Goal: Find specific page/section: Find specific page/section

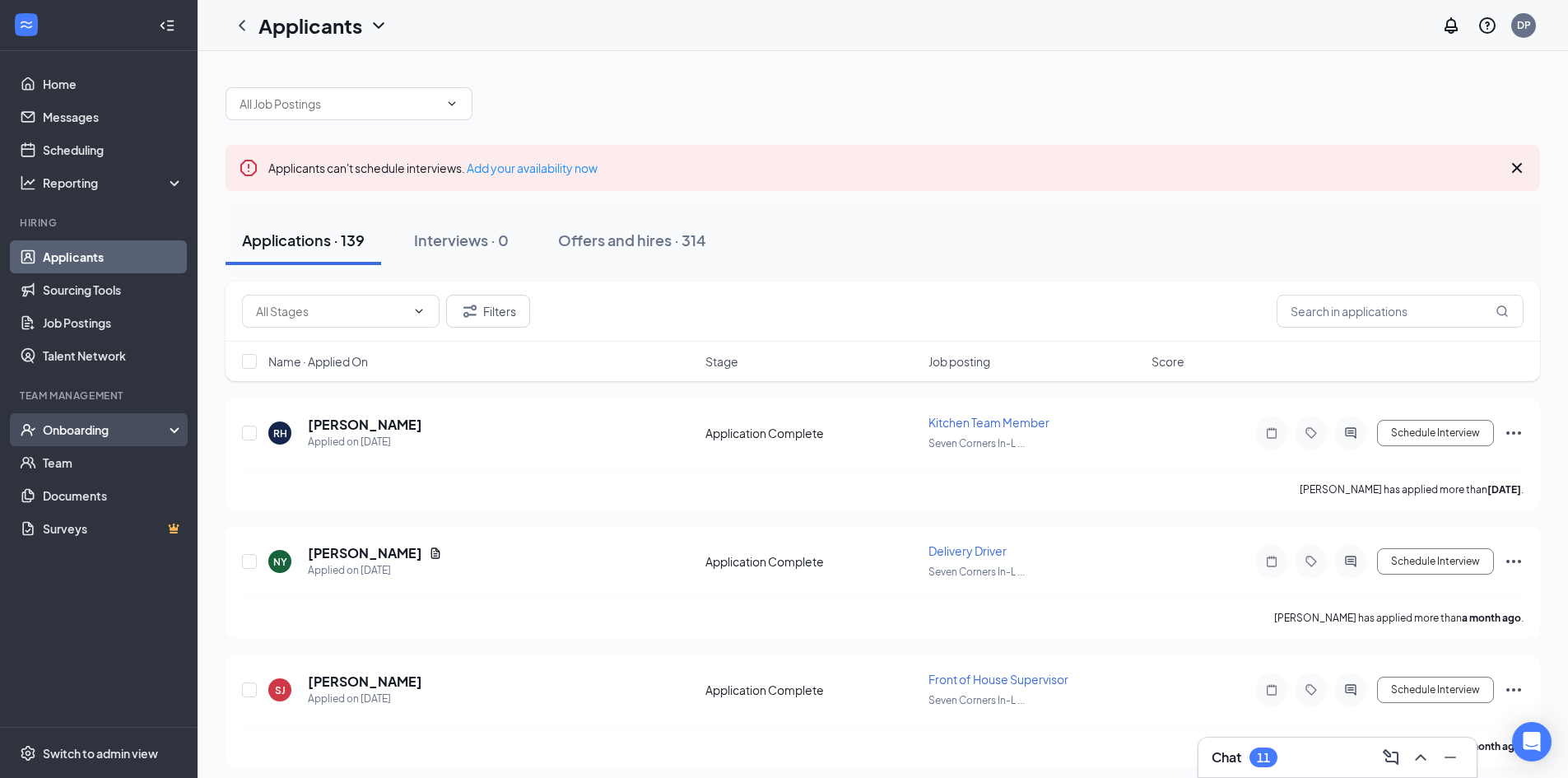
click at [130, 434] on div "Onboarding" at bounding box center [106, 430] width 127 height 17
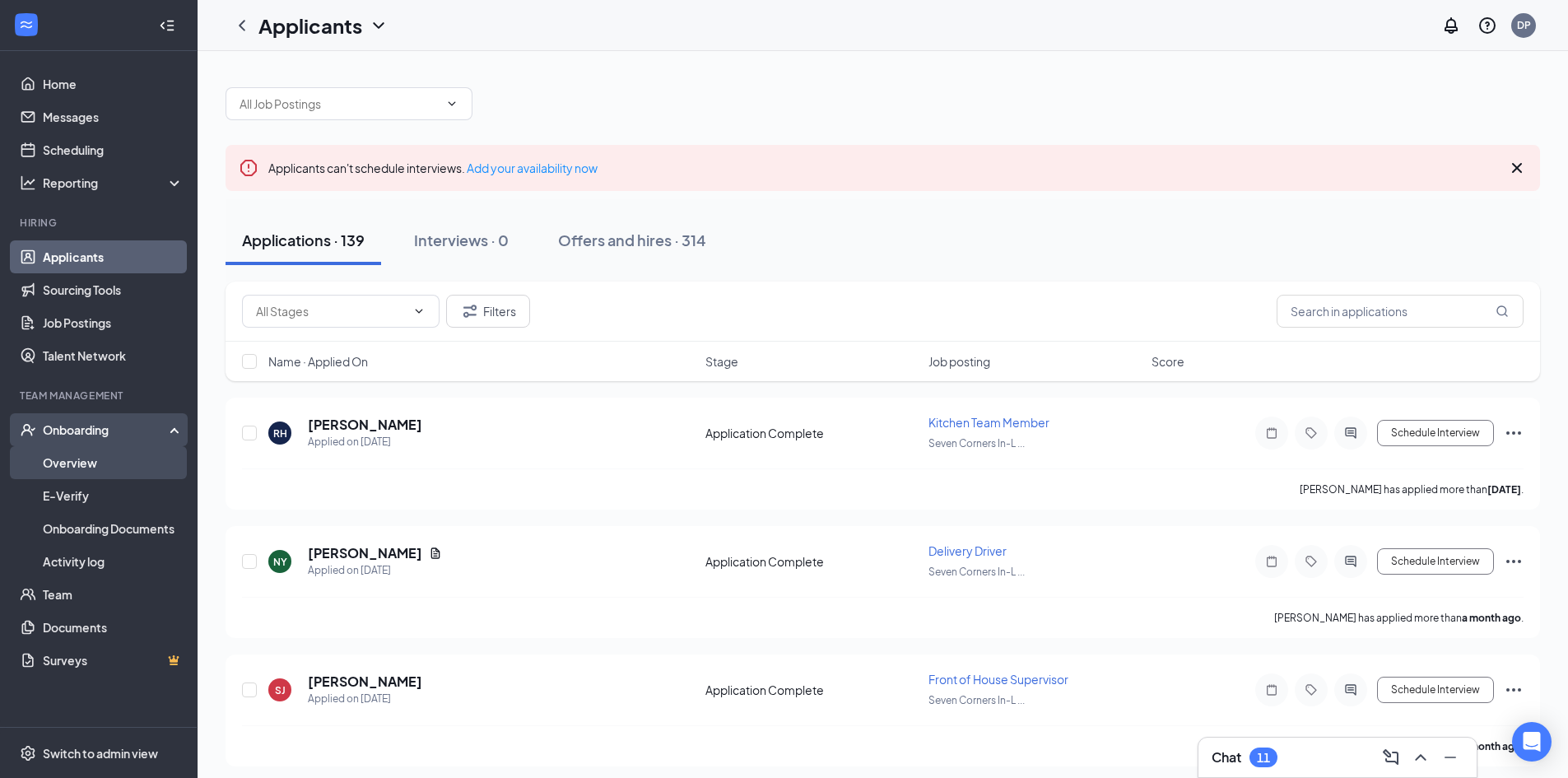
click at [139, 465] on link "Overview" at bounding box center [113, 462] width 141 height 33
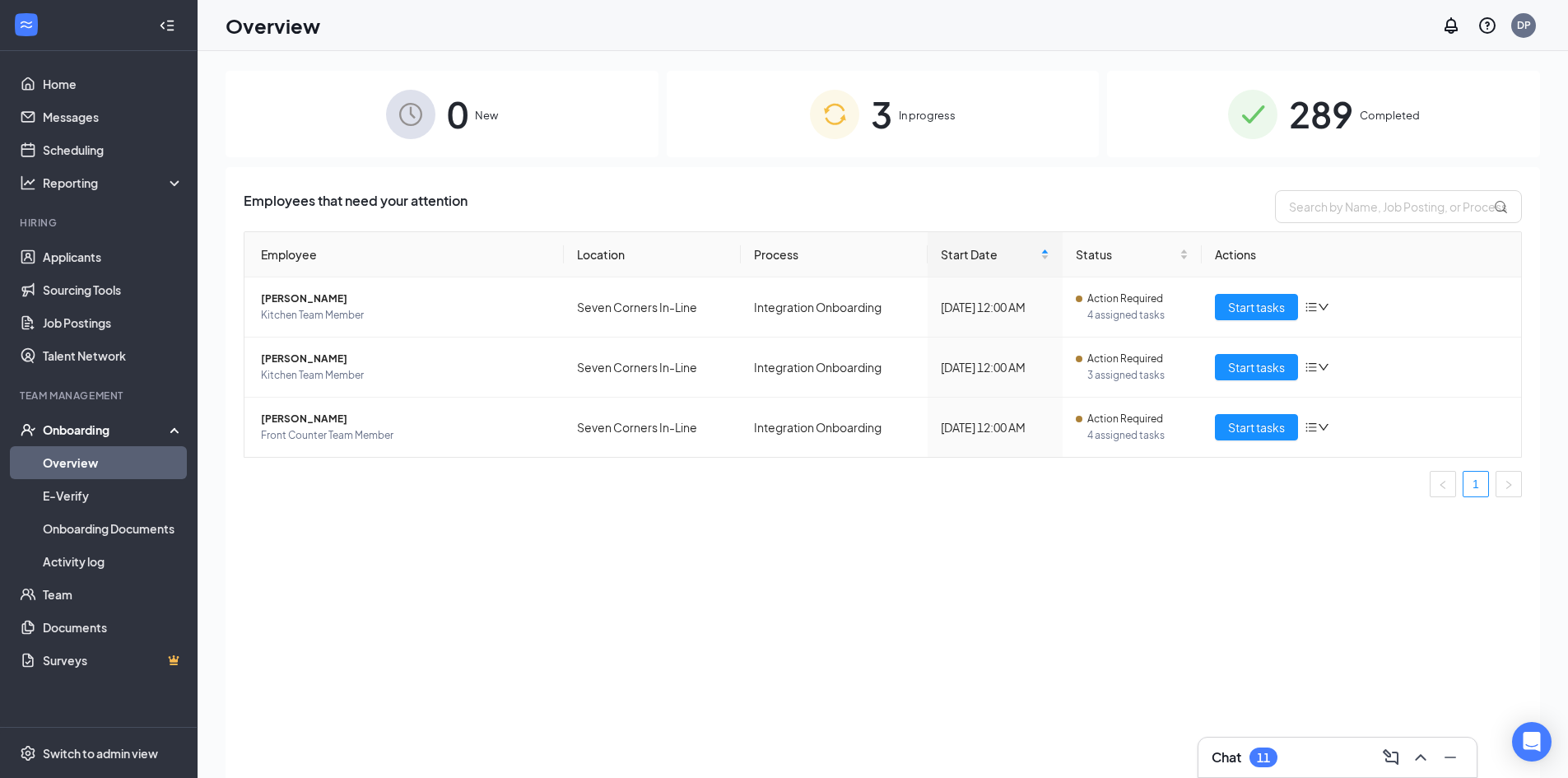
click at [929, 99] on div "3 In progress" at bounding box center [883, 114] width 433 height 87
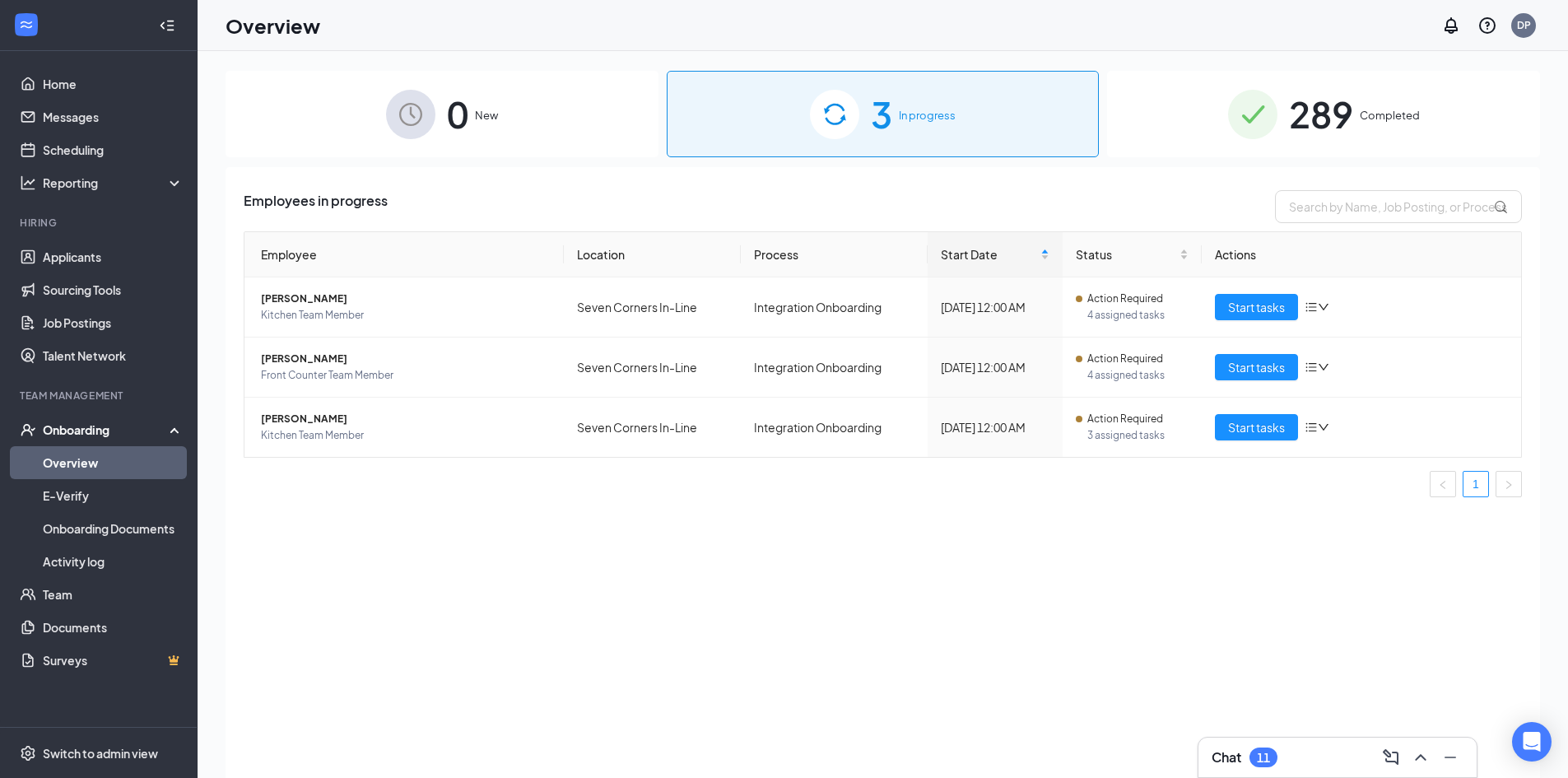
click at [494, 129] on div "0 New" at bounding box center [442, 114] width 433 height 87
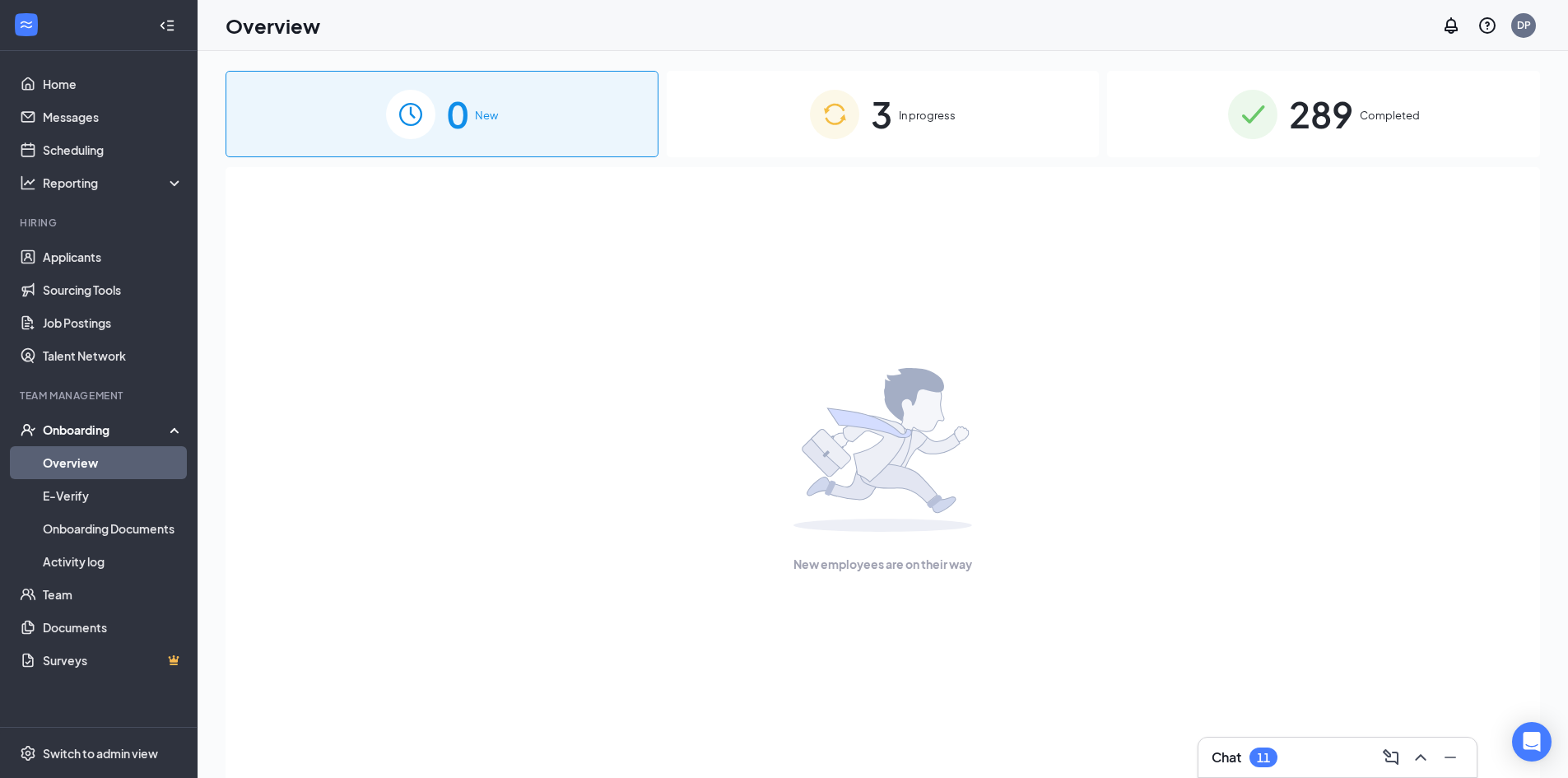
click at [890, 136] on span "3" at bounding box center [881, 114] width 21 height 56
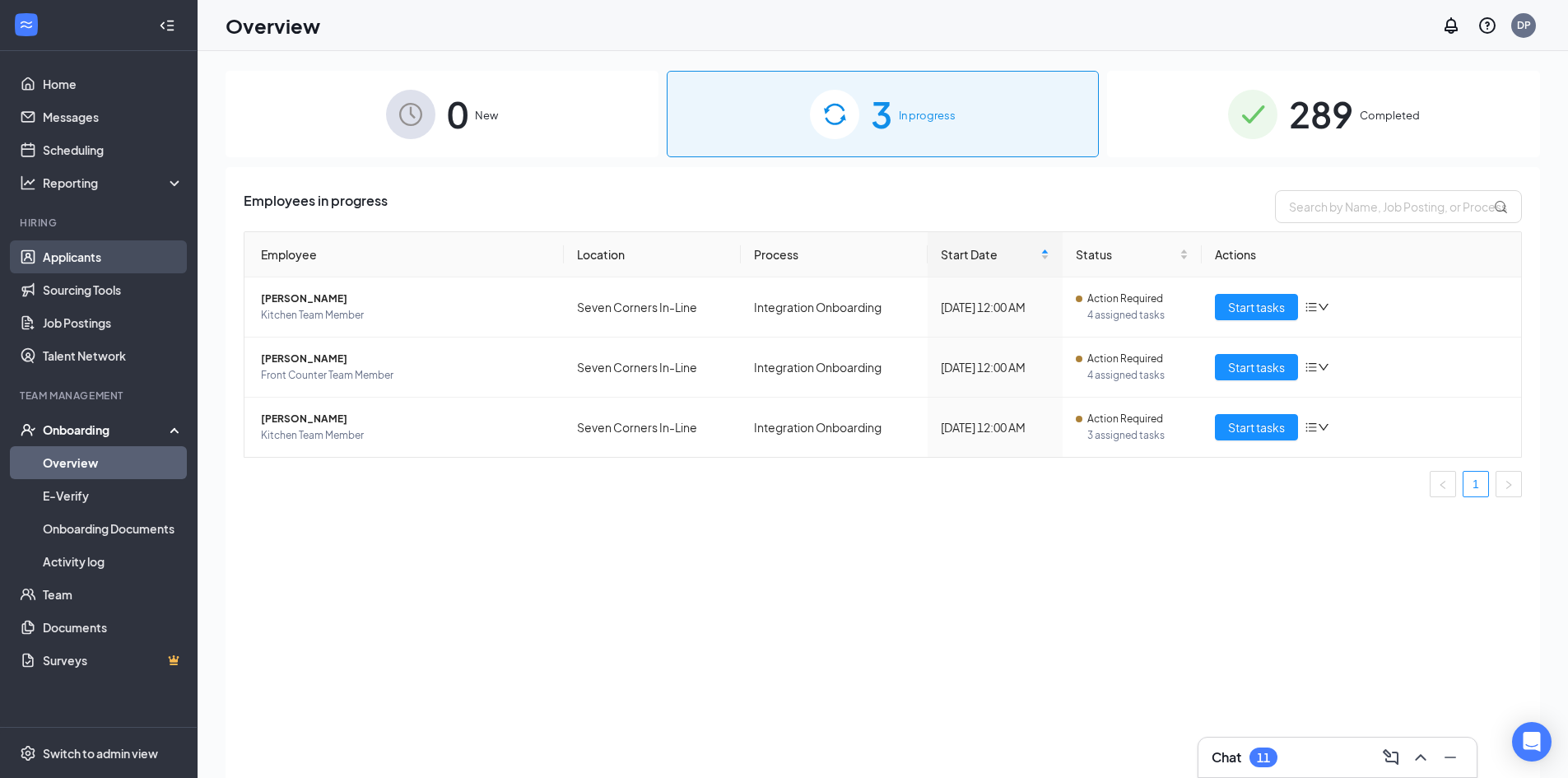
click at [167, 253] on link "Applicants" at bounding box center [113, 257] width 141 height 33
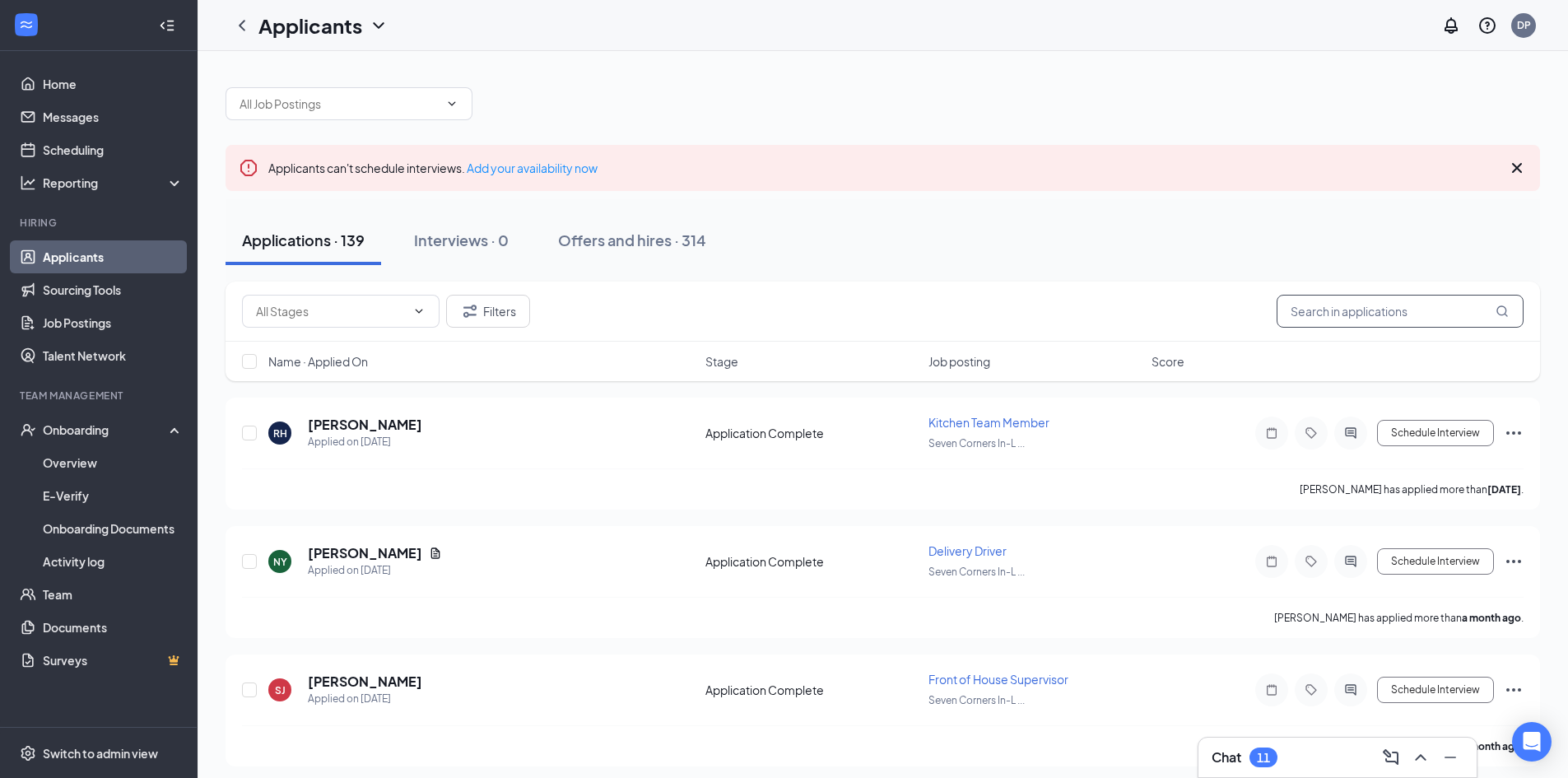
click at [1327, 318] on input "text" at bounding box center [1400, 311] width 247 height 33
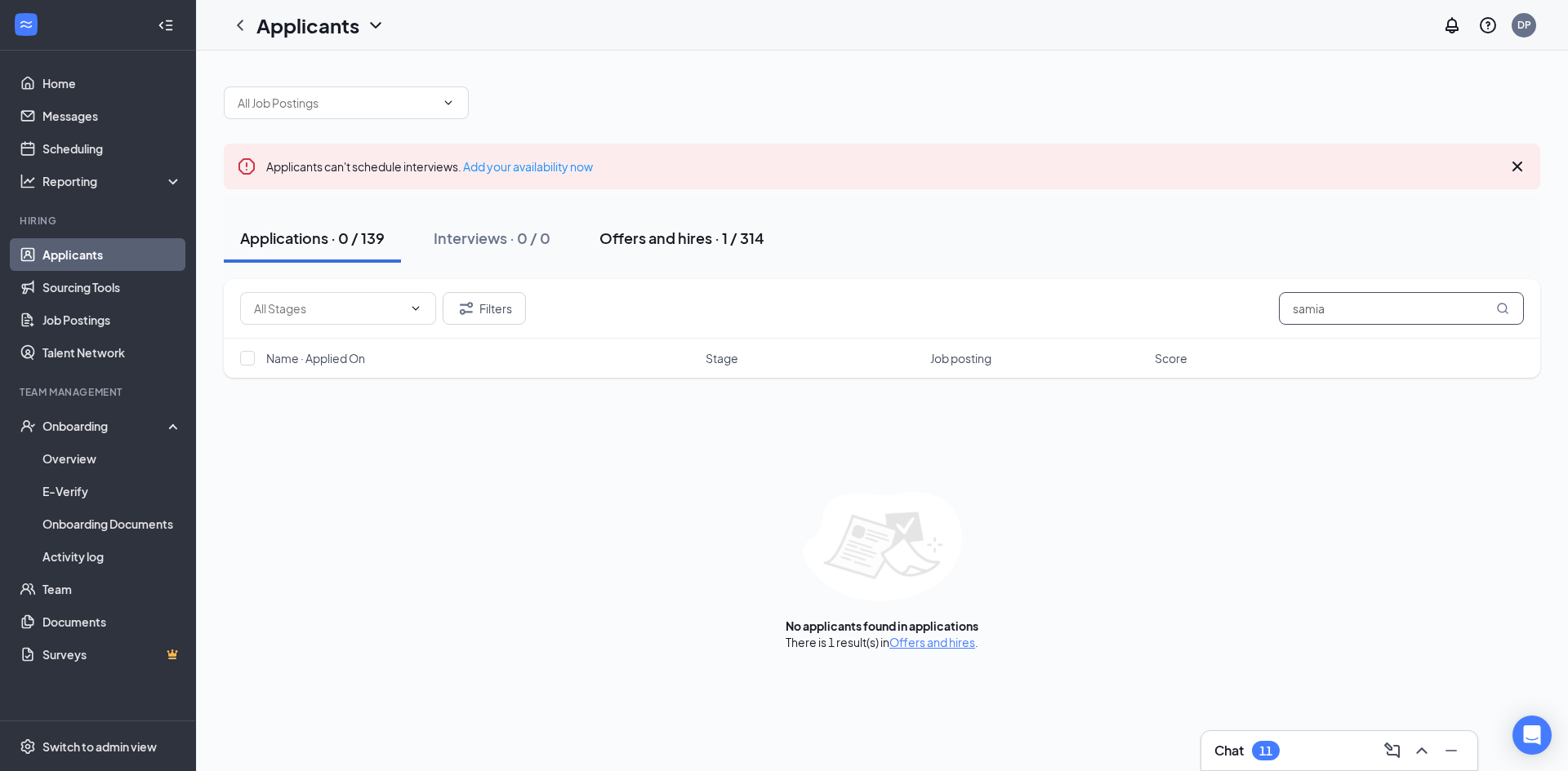
type input "samia"
click at [667, 232] on div "Offers and hires · 1 / 314" at bounding box center [682, 238] width 165 height 20
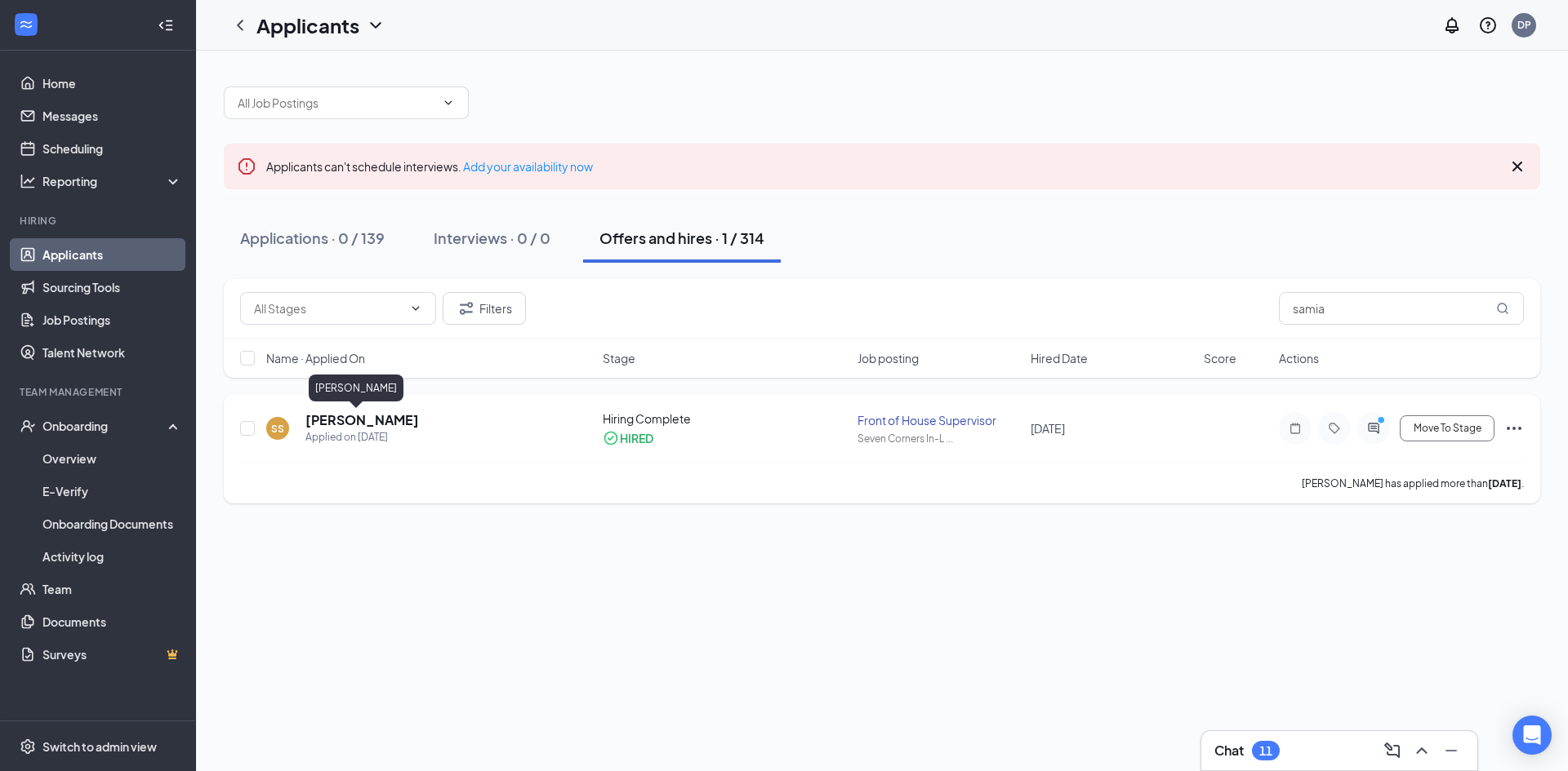
click at [367, 422] on h5 "[PERSON_NAME]" at bounding box center [362, 421] width 114 height 18
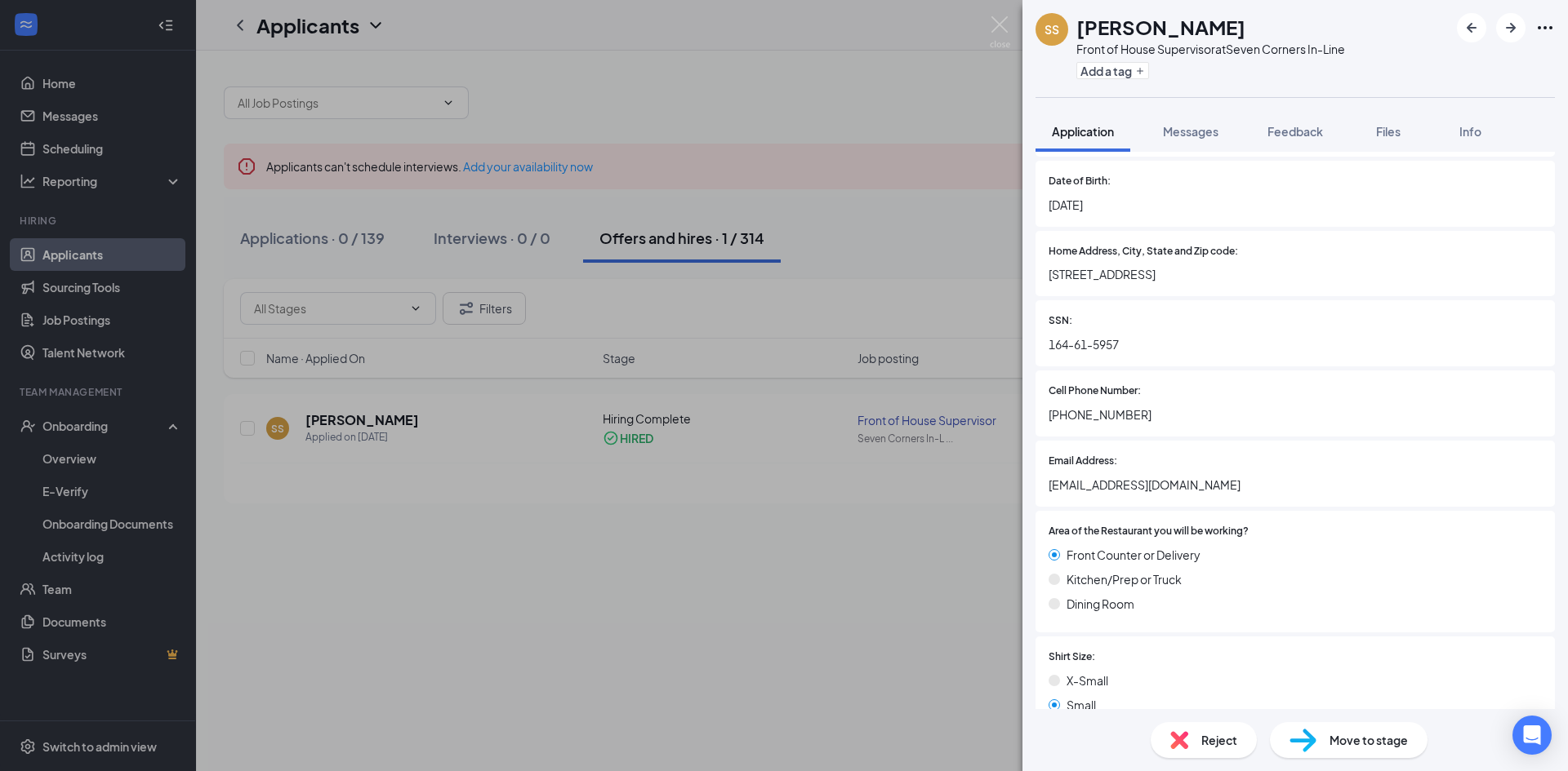
scroll to position [2285, 0]
